Goal: Information Seeking & Learning: Learn about a topic

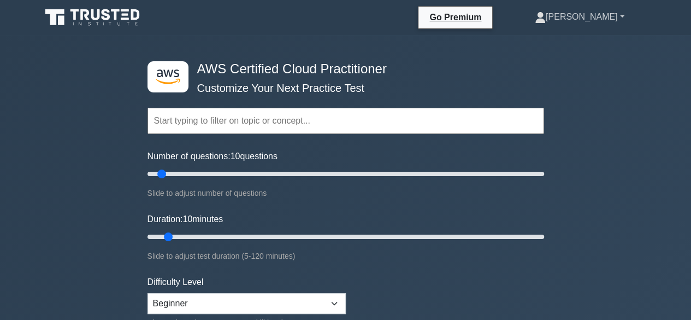
click at [619, 14] on link "[PERSON_NAME]" at bounding box center [580, 17] width 142 height 22
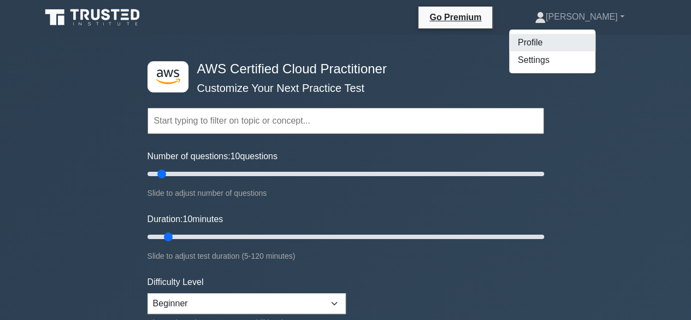
click at [546, 41] on link "Profile" at bounding box center [552, 42] width 86 height 17
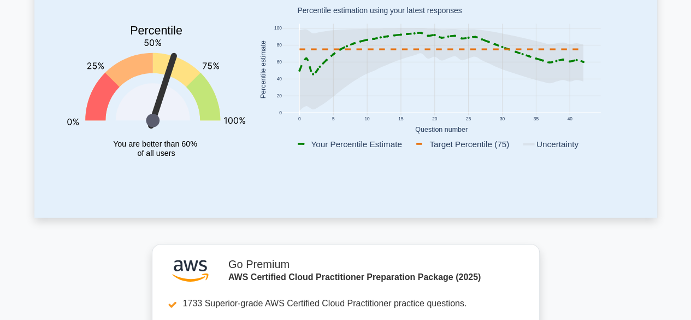
scroll to position [109, 0]
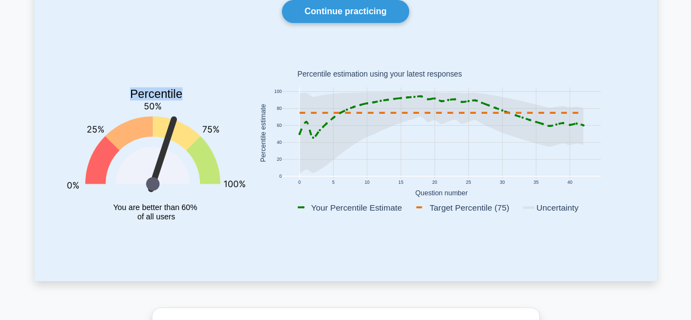
drag, startPoint x: 169, startPoint y: 129, endPoint x: 76, endPoint y: 123, distance: 93.1
click at [76, 123] on icon "Percentile You are better than 60% of all users" at bounding box center [156, 145] width 178 height 192
click at [150, 110] on icon "Percentile You are better than 60% of all users" at bounding box center [156, 145] width 178 height 192
drag, startPoint x: 153, startPoint y: 92, endPoint x: 213, endPoint y: 92, distance: 59.6
click at [213, 92] on icon "Percentile You are better than 60% of all users" at bounding box center [156, 145] width 178 height 192
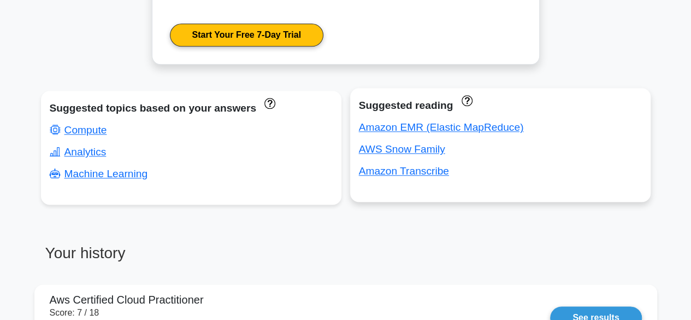
scroll to position [699, 0]
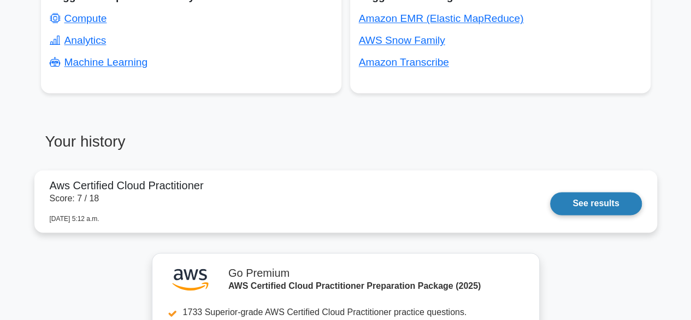
click at [608, 199] on link "See results" at bounding box center [595, 203] width 91 height 23
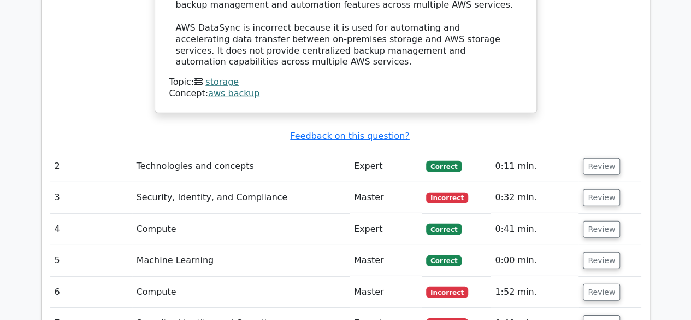
scroll to position [1585, 0]
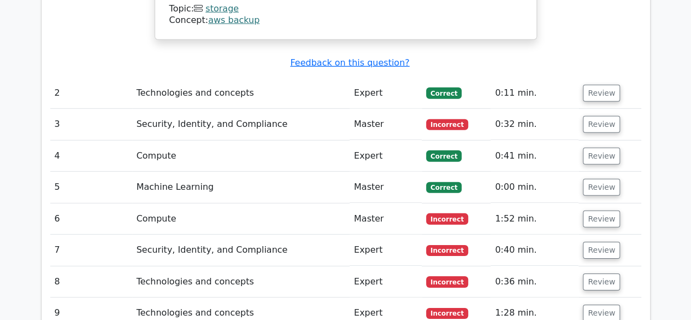
click at [437, 119] on span "Incorrect" at bounding box center [447, 124] width 42 height 11
click at [51, 109] on td "3" at bounding box center [91, 124] width 82 height 31
click at [585, 116] on button "Review" at bounding box center [601, 124] width 37 height 17
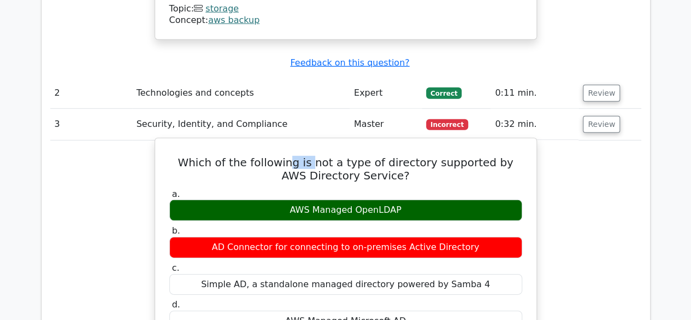
click at [328, 156] on h5 "Which of the following is not a type of directory supported by AWS Directory Se…" at bounding box center [345, 169] width 355 height 26
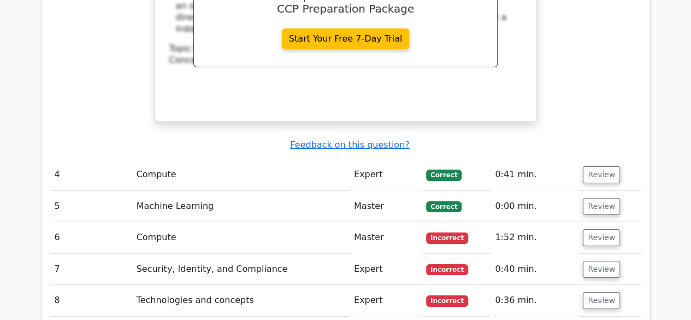
scroll to position [2022, 0]
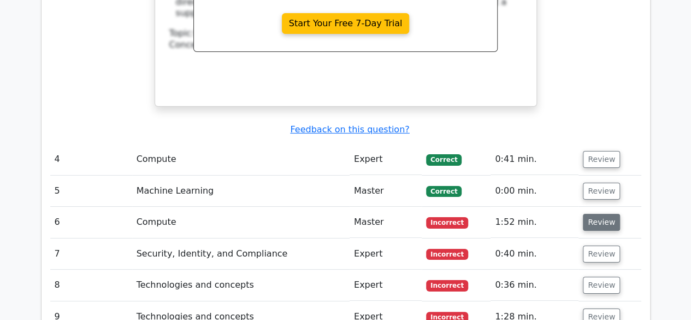
click at [613, 214] on button "Review" at bounding box center [601, 222] width 37 height 17
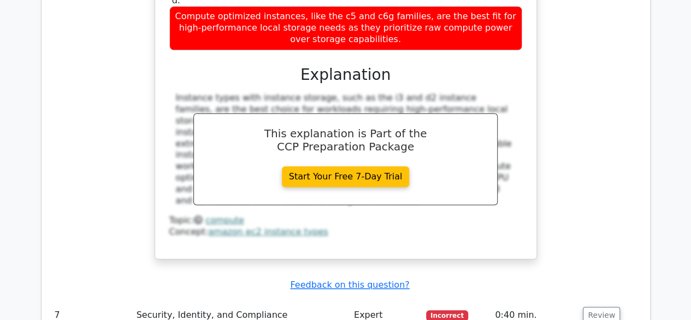
scroll to position [2623, 0]
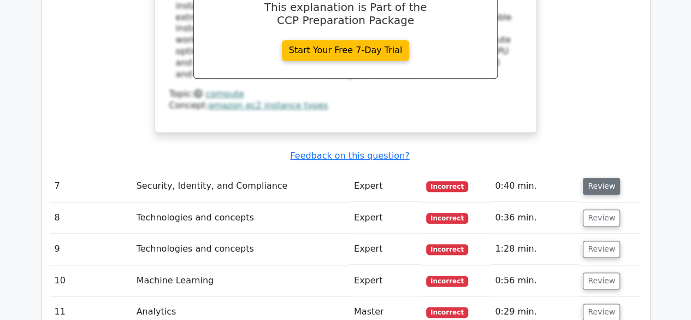
click at [596, 178] on button "Review" at bounding box center [601, 186] width 37 height 17
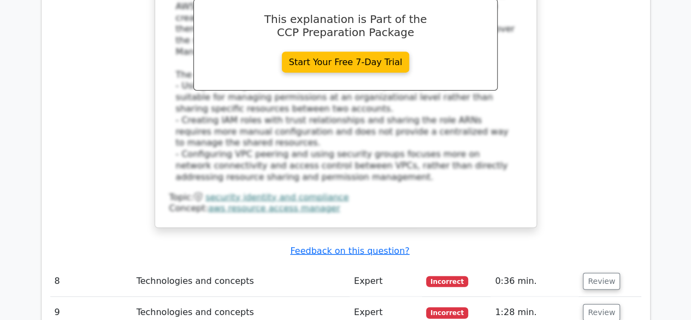
scroll to position [3388, 0]
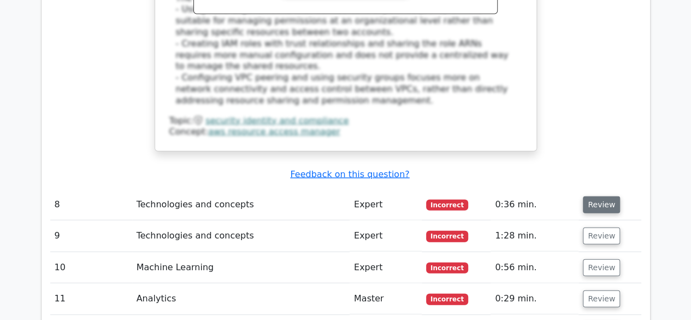
click at [594, 196] on button "Review" at bounding box center [601, 204] width 37 height 17
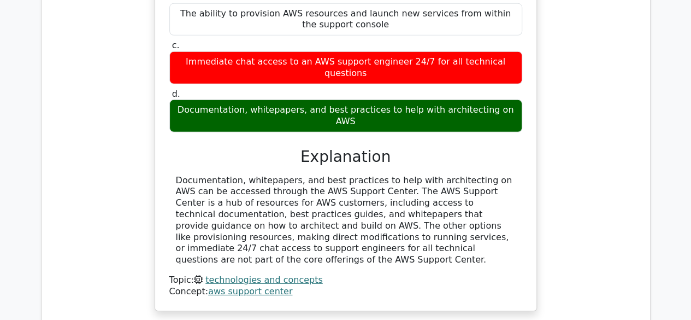
scroll to position [3770, 0]
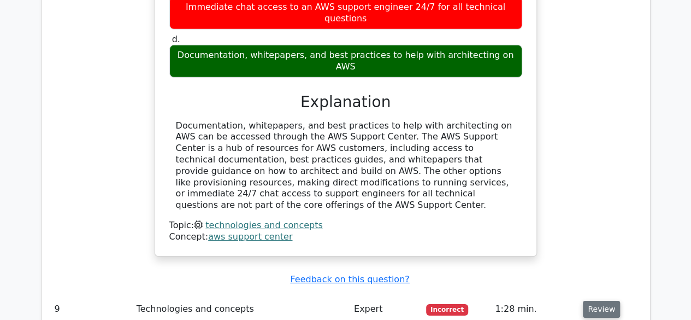
click at [597, 301] on button "Review" at bounding box center [601, 309] width 37 height 17
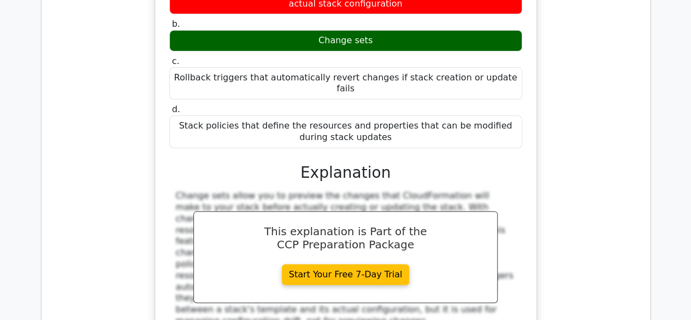
scroll to position [4207, 0]
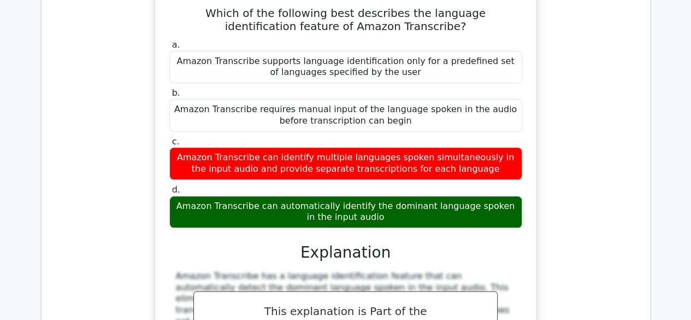
scroll to position [4754, 0]
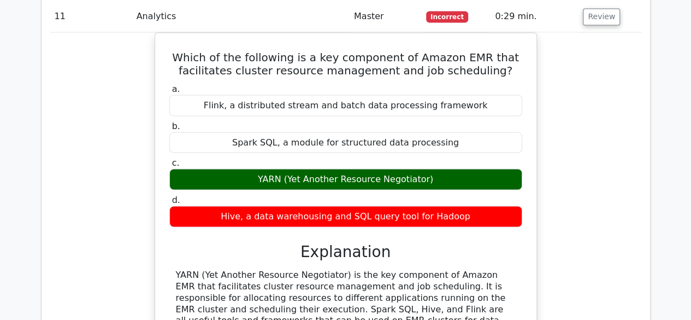
scroll to position [5245, 0]
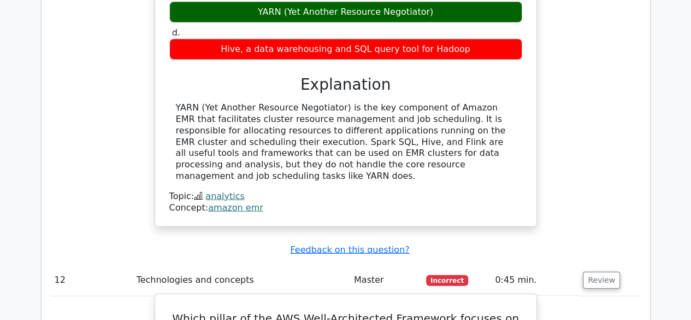
scroll to position [5355, 0]
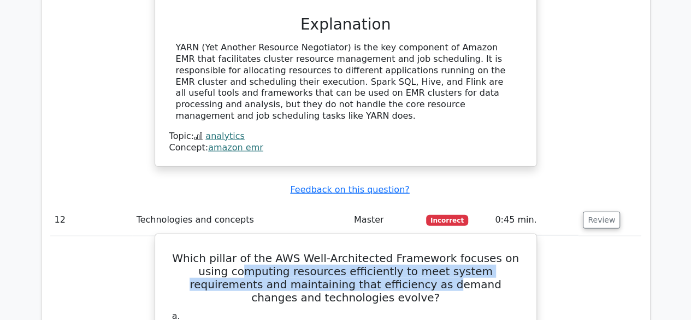
drag, startPoint x: 194, startPoint y: 62, endPoint x: 340, endPoint y: 76, distance: 146.5
click at [340, 251] on h5 "Which pillar of the AWS Well-Architected Framework focuses on using computing r…" at bounding box center [345, 277] width 355 height 52
click at [260, 251] on h5 "Which pillar of the AWS Well-Architected Framework focuses on using computing r…" at bounding box center [345, 277] width 355 height 52
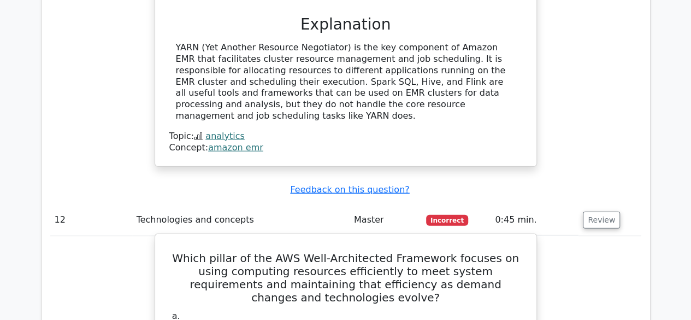
click at [263, 251] on h5 "Which pillar of the AWS Well-Architected Framework focuses on using computing r…" at bounding box center [345, 277] width 355 height 52
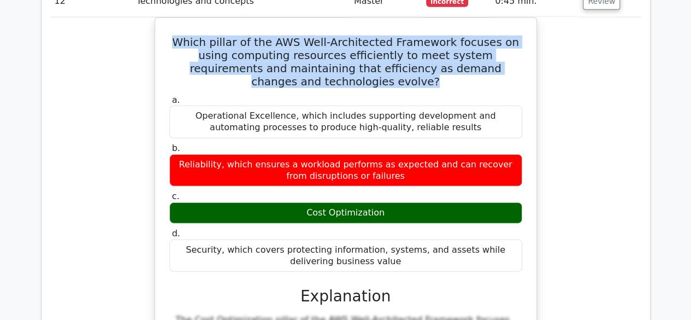
scroll to position [5792, 0]
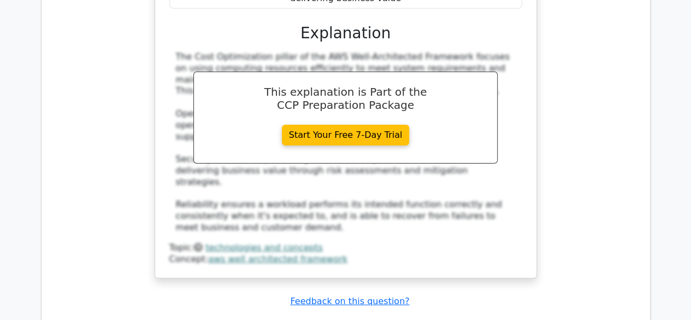
scroll to position [5901, 0]
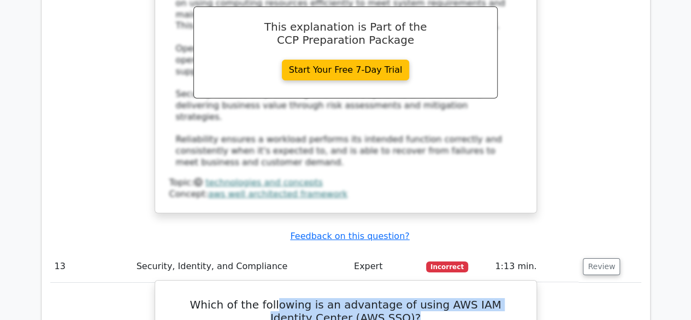
drag, startPoint x: 334, startPoint y: 95, endPoint x: 449, endPoint y: 101, distance: 114.9
click at [449, 298] on h5 "Which of the following is an advantage of using AWS IAM Identity Center (AWS SS…" at bounding box center [345, 311] width 355 height 26
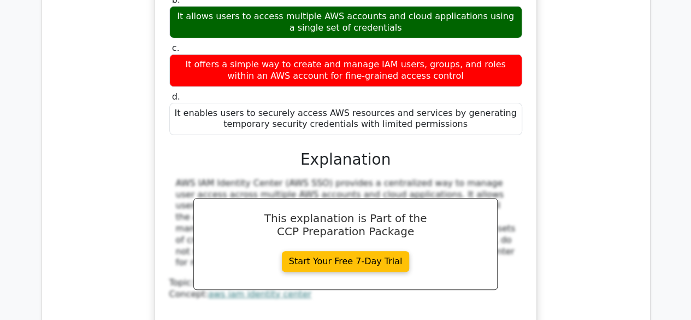
scroll to position [6338, 0]
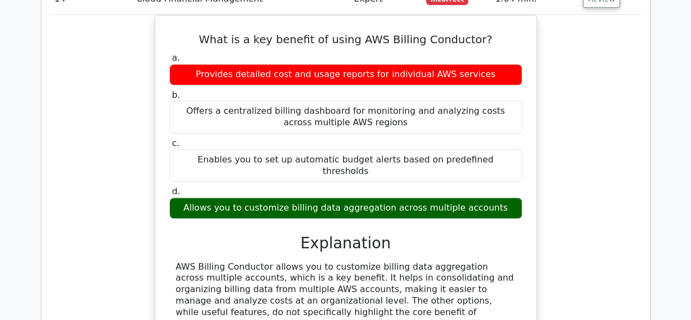
scroll to position [6721, 0]
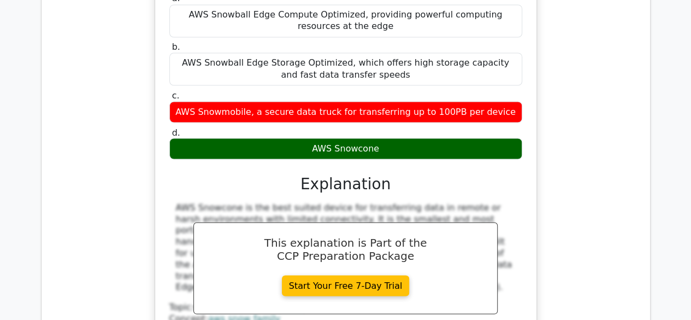
scroll to position [7212, 0]
